Goal: Task Accomplishment & Management: Manage account settings

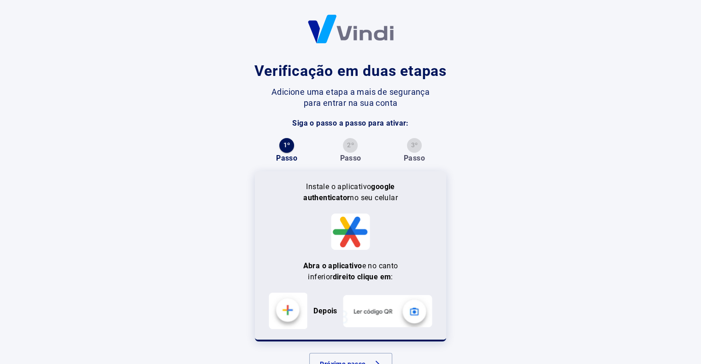
scroll to position [34, 0]
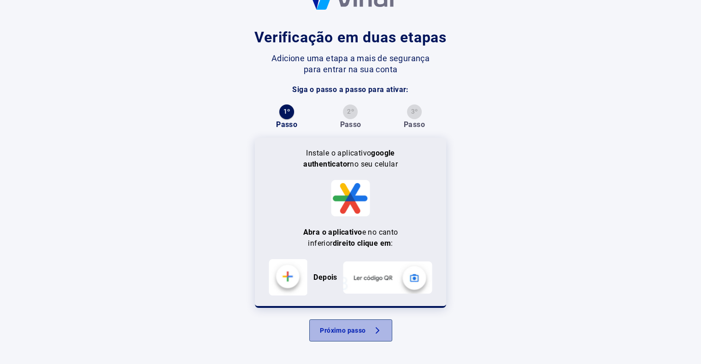
click at [359, 334] on button "Próximo passo" at bounding box center [350, 331] width 83 height 22
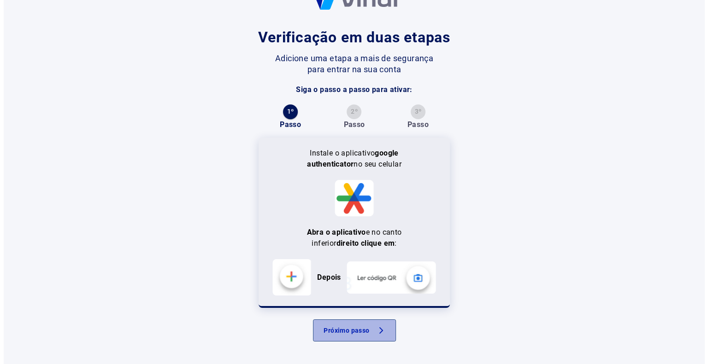
scroll to position [0, 0]
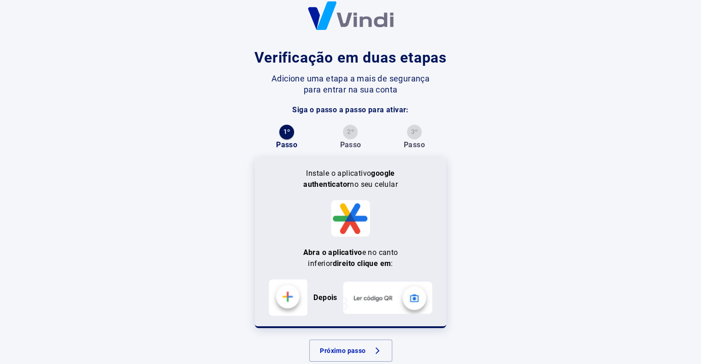
scroll to position [34, 0]
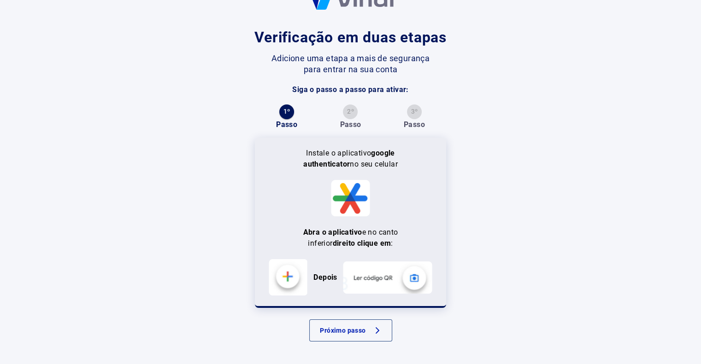
click at [354, 324] on button "Próximo passo" at bounding box center [350, 331] width 83 height 22
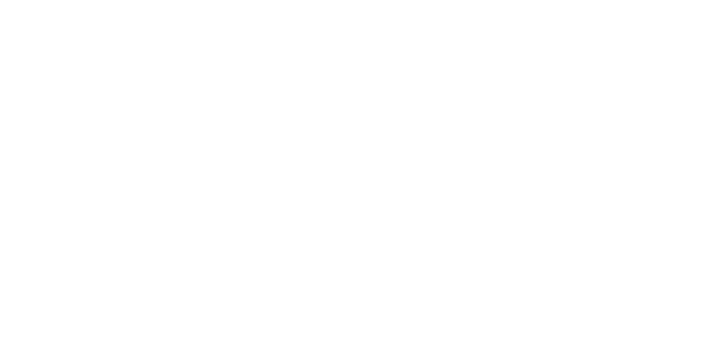
scroll to position [0, 0]
click at [177, 0] on html at bounding box center [354, 0] width 708 height 0
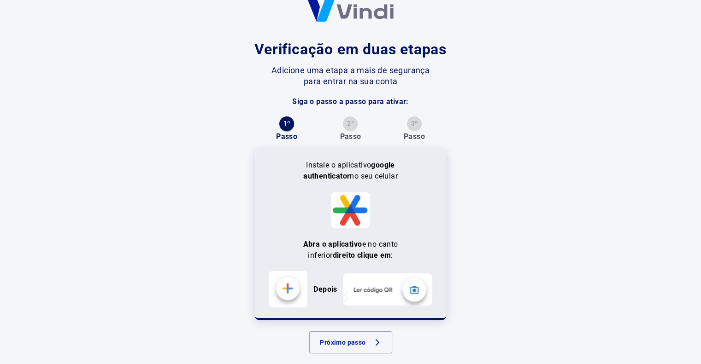
scroll to position [34, 0]
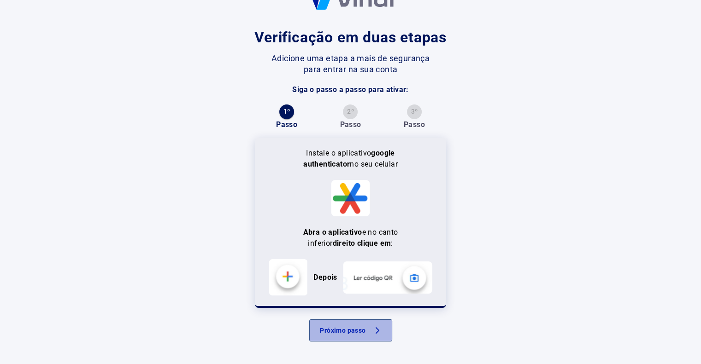
click at [346, 326] on button "Próximo passo" at bounding box center [350, 331] width 83 height 22
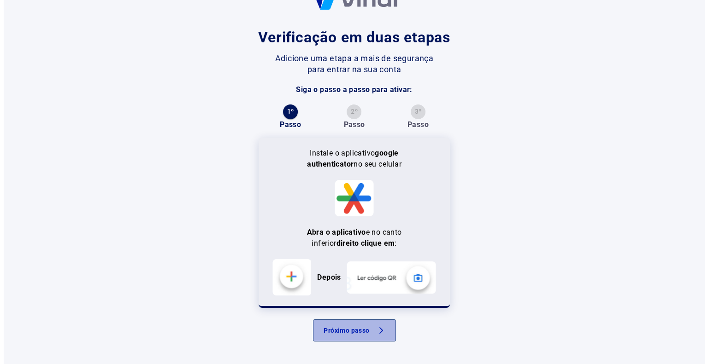
scroll to position [0, 0]
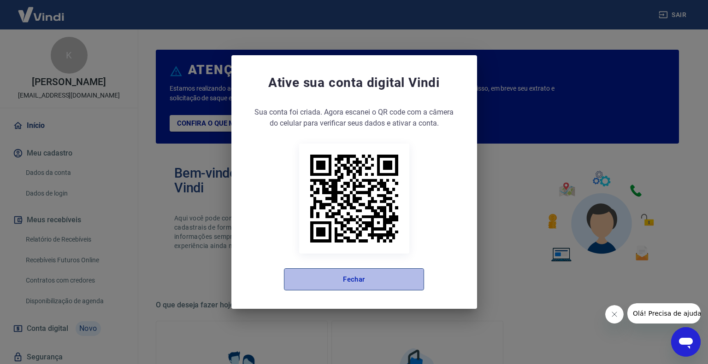
click at [348, 274] on button "Fechar" at bounding box center [354, 280] width 140 height 22
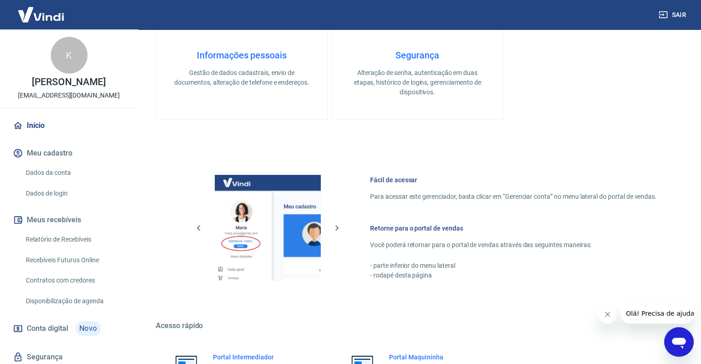
scroll to position [458, 0]
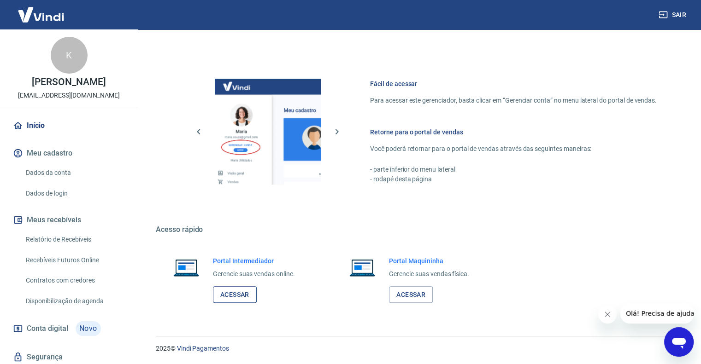
click at [245, 298] on link "Acessar" at bounding box center [235, 295] width 44 height 17
